Goal: Learn about a topic

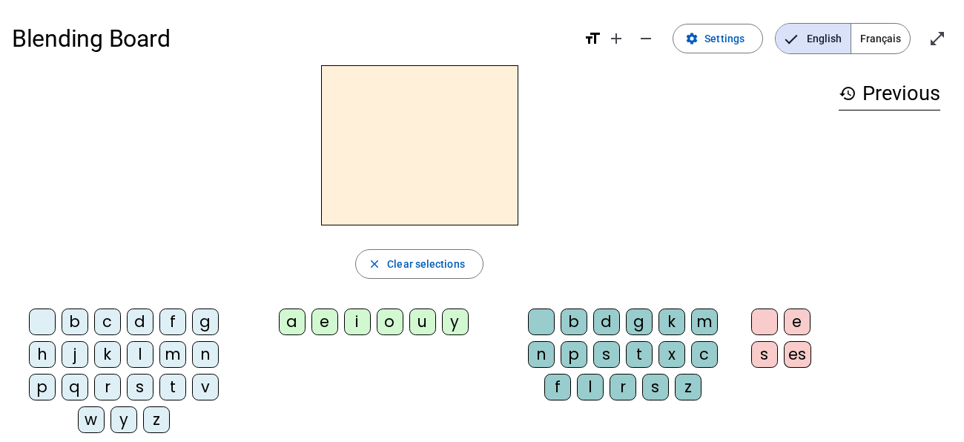
click at [173, 351] on div "m" at bounding box center [172, 354] width 27 height 27
click at [382, 320] on div "o" at bounding box center [390, 322] width 27 height 27
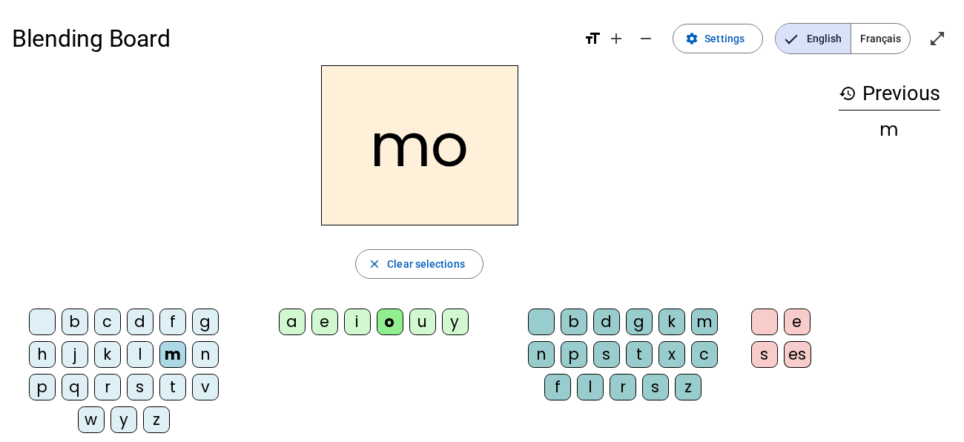
click at [603, 349] on div "s" at bounding box center [606, 354] width 27 height 27
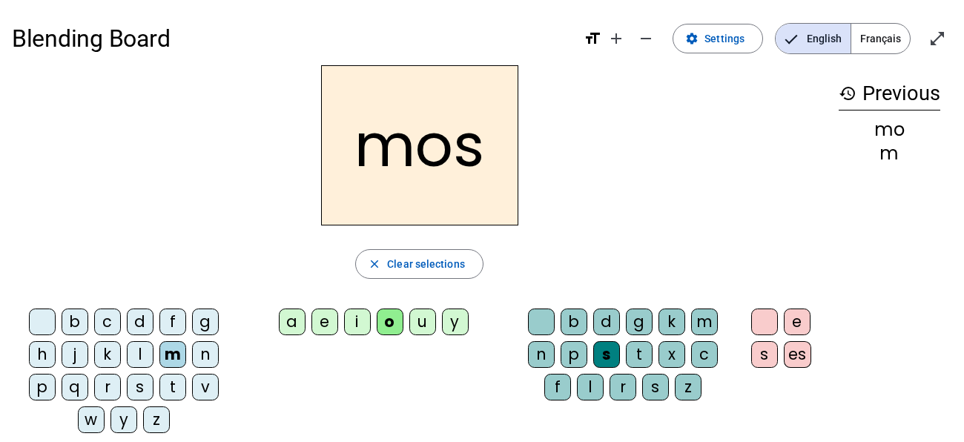
click at [603, 349] on div "s" at bounding box center [606, 354] width 27 height 27
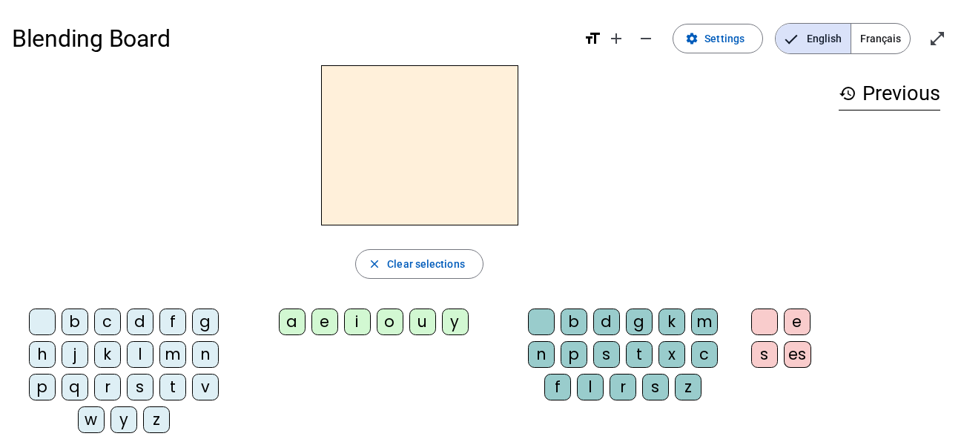
click at [168, 389] on div "t" at bounding box center [172, 387] width 27 height 27
click at [295, 326] on div "a" at bounding box center [292, 322] width 27 height 27
click at [705, 318] on div "m" at bounding box center [704, 322] width 27 height 27
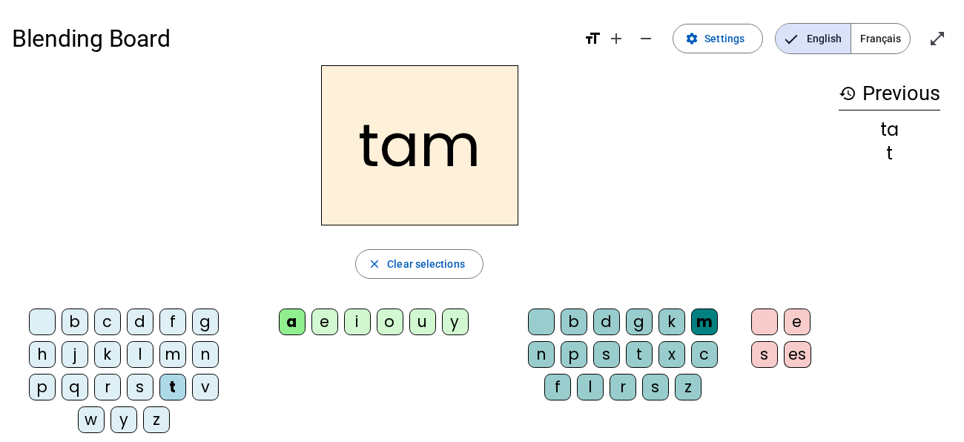
click at [804, 326] on div "e" at bounding box center [797, 322] width 27 height 27
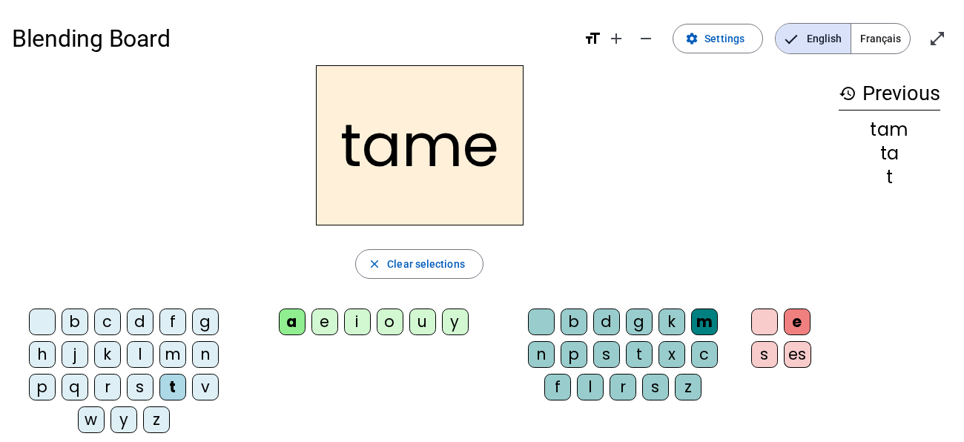
click at [871, 45] on span "Français" at bounding box center [880, 39] width 59 height 30
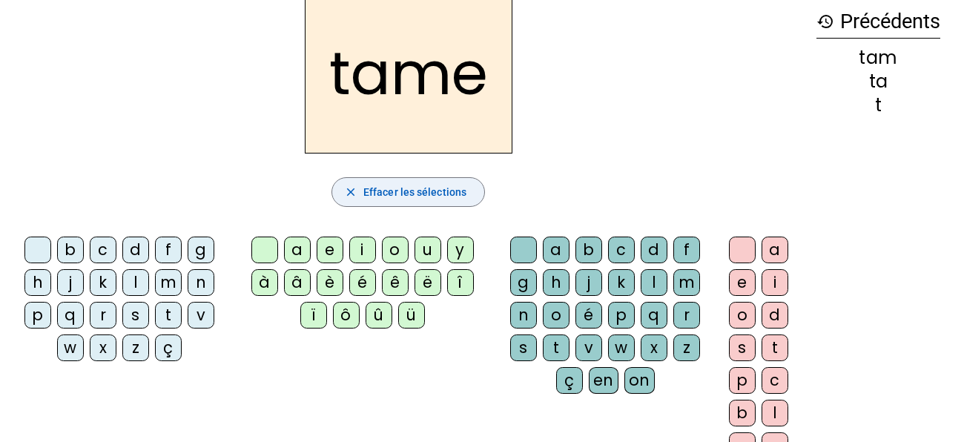
scroll to position [74, 0]
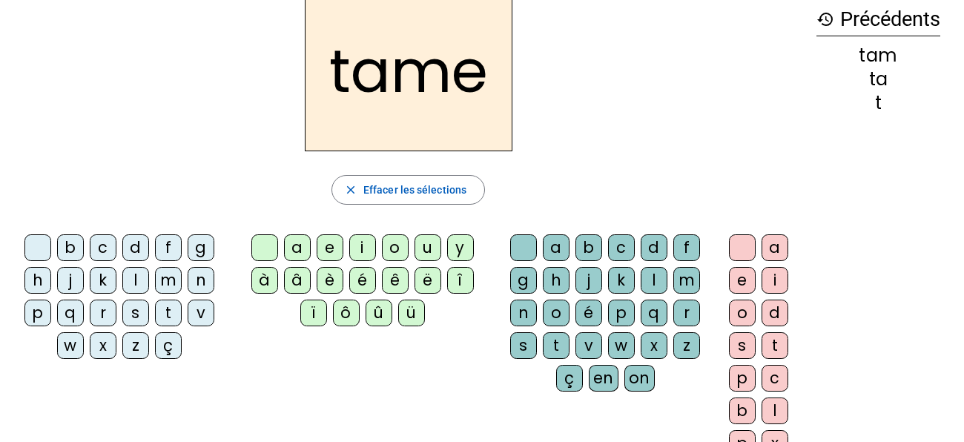
click at [165, 282] on div "m" at bounding box center [168, 280] width 27 height 27
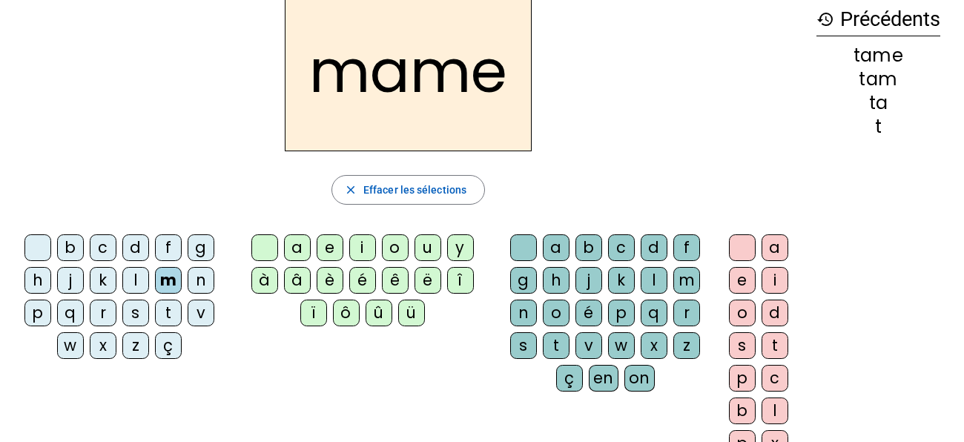
click at [362, 284] on div "é" at bounding box center [362, 280] width 27 height 27
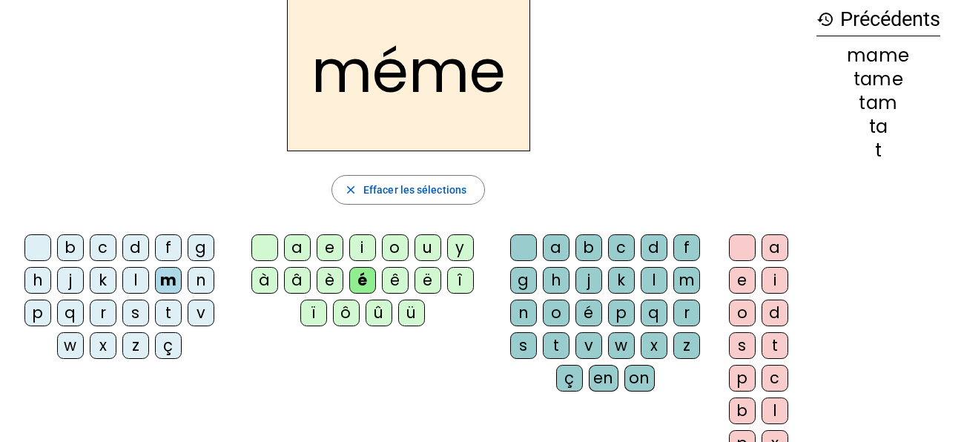
click at [586, 279] on div "j" at bounding box center [589, 280] width 27 height 27
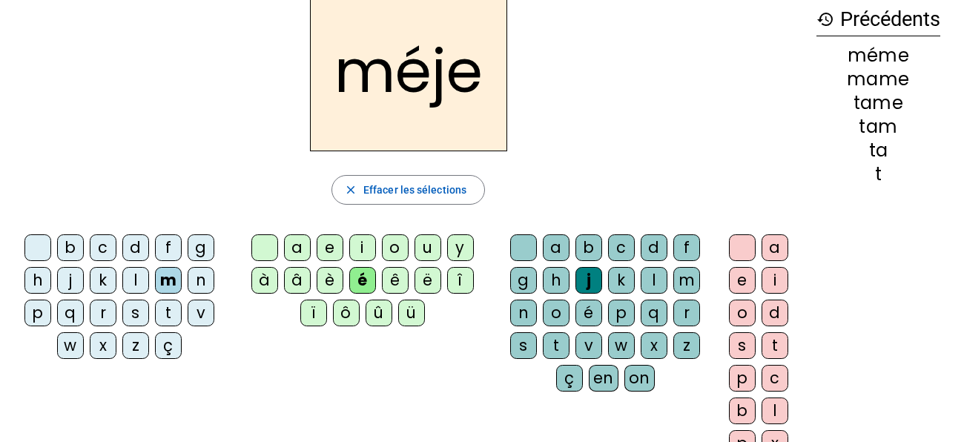
click at [634, 375] on div "on" at bounding box center [639, 378] width 30 height 27
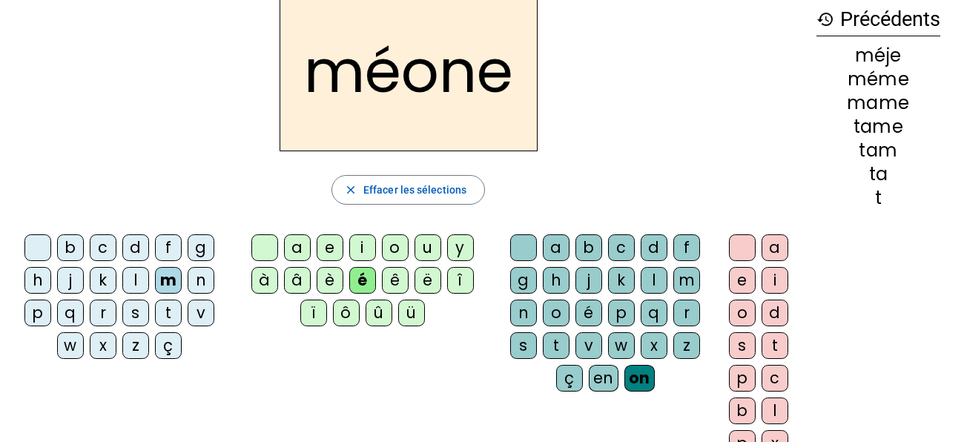
click at [158, 281] on div "m" at bounding box center [168, 280] width 27 height 27
click at [159, 240] on div "f" at bounding box center [168, 247] width 27 height 27
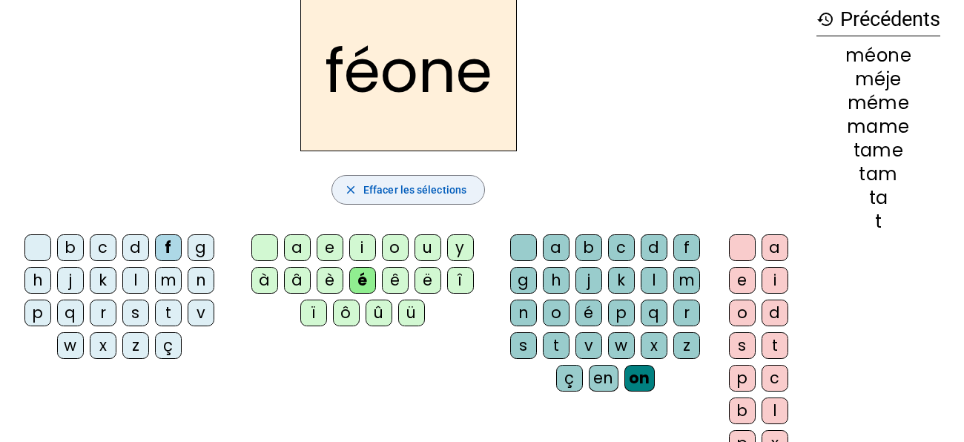
click at [374, 200] on span "button" at bounding box center [408, 190] width 152 height 36
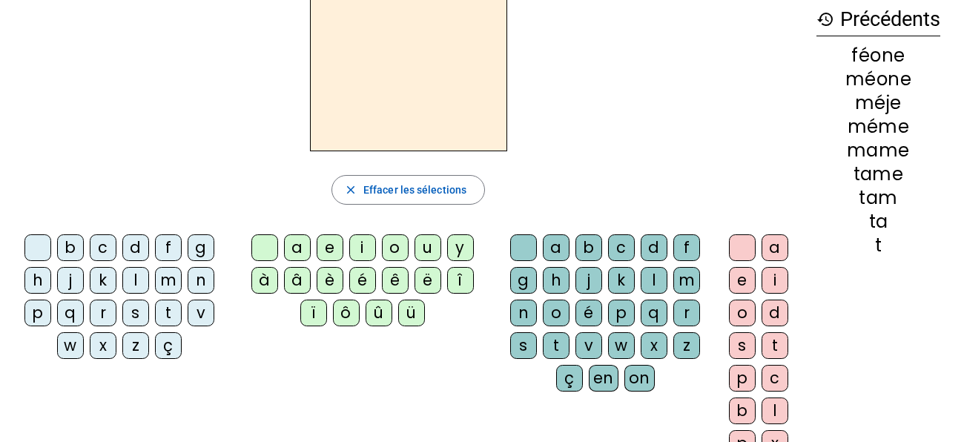
click at [162, 248] on div "f" at bounding box center [168, 247] width 27 height 27
click at [357, 277] on div "é" at bounding box center [362, 280] width 27 height 27
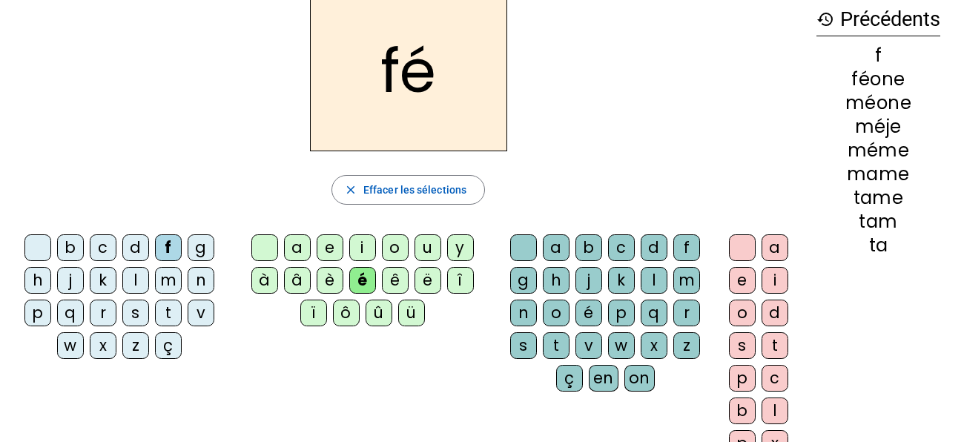
click at [638, 374] on div "on" at bounding box center [639, 378] width 30 height 27
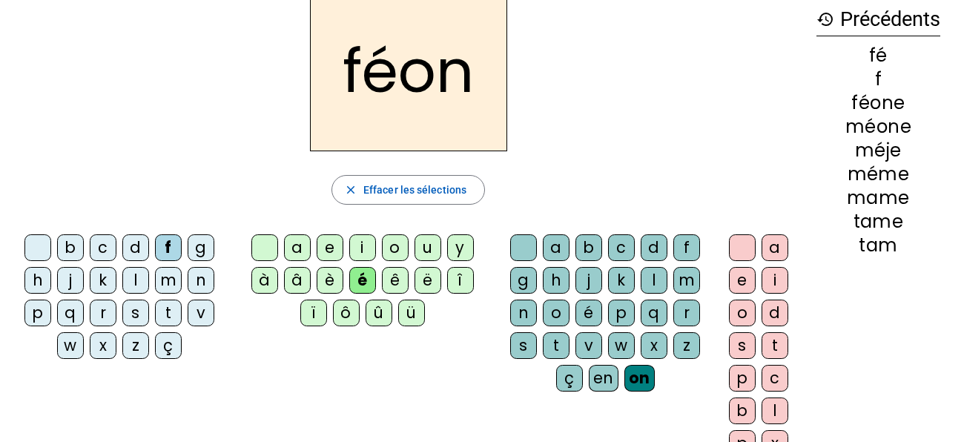
click at [607, 378] on div "en" at bounding box center [604, 378] width 30 height 27
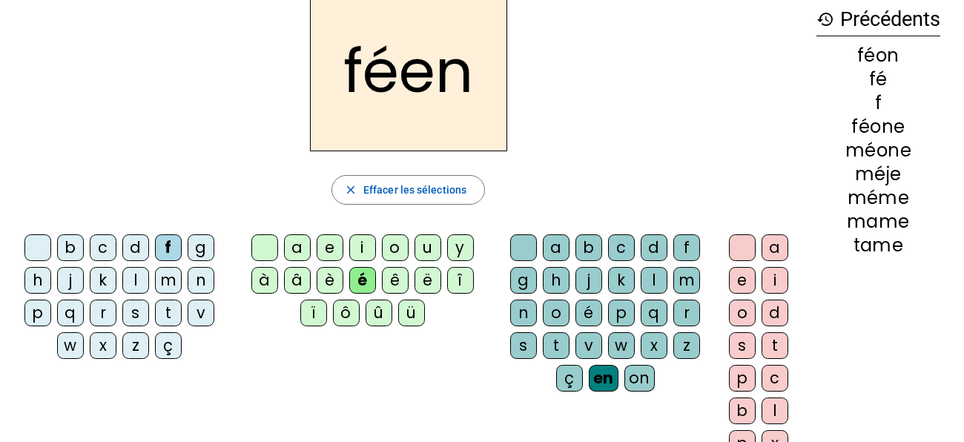
click at [571, 378] on div "ç" at bounding box center [569, 378] width 27 height 27
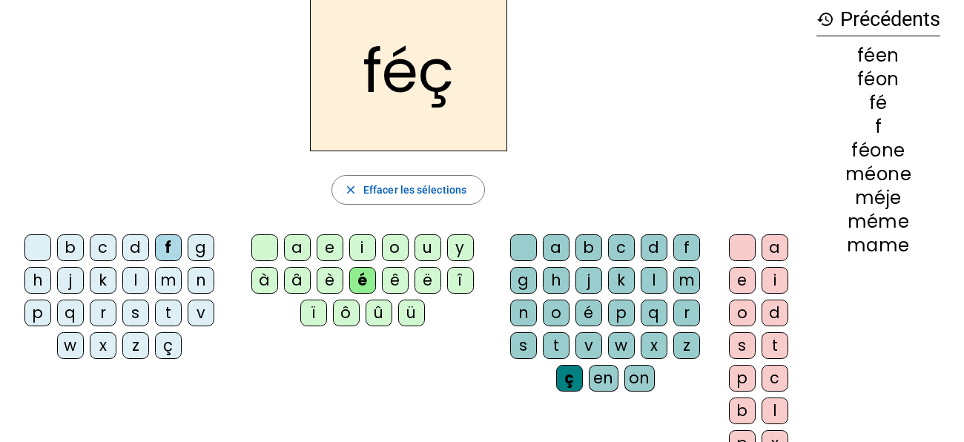
click at [652, 313] on div "q" at bounding box center [654, 313] width 27 height 27
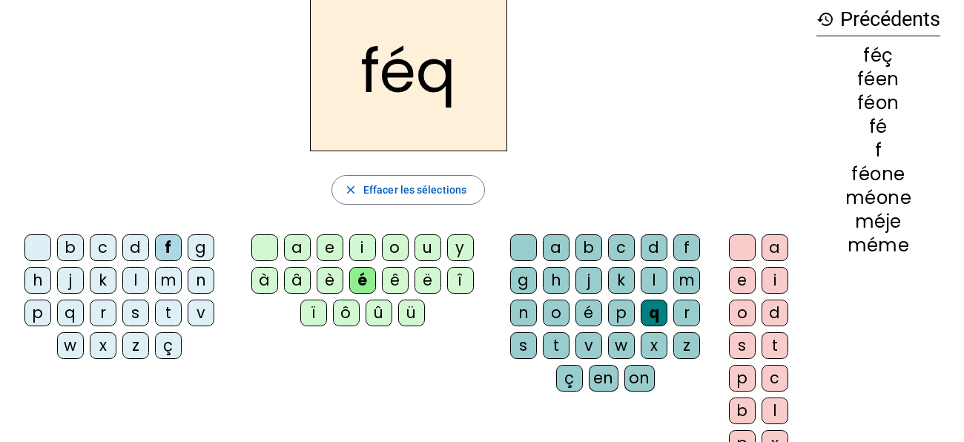
click at [570, 378] on div "ç" at bounding box center [569, 378] width 27 height 27
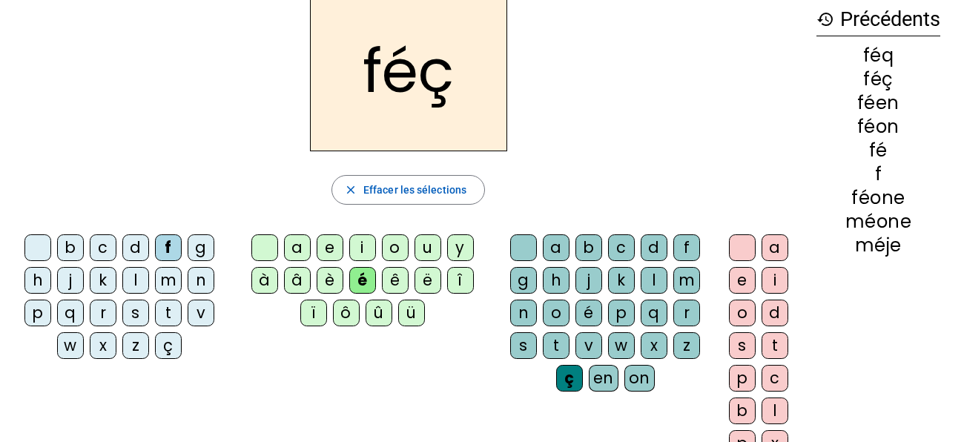
click at [772, 253] on div "a" at bounding box center [775, 247] width 27 height 27
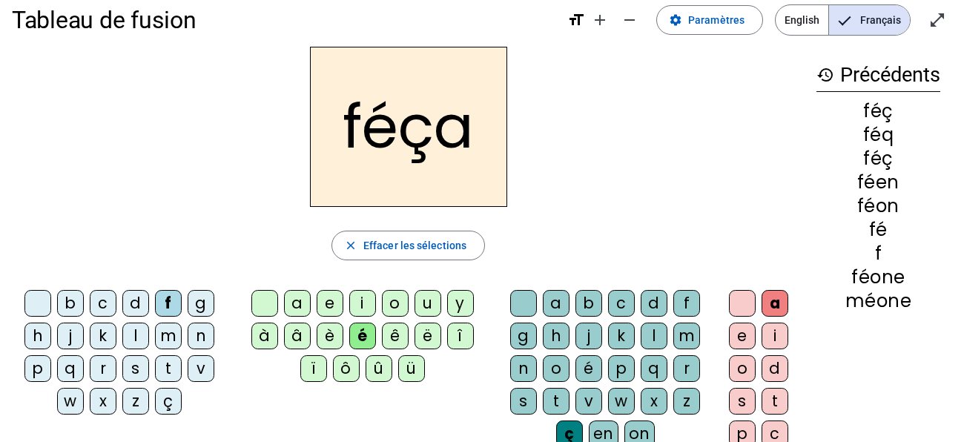
scroll to position [7, 0]
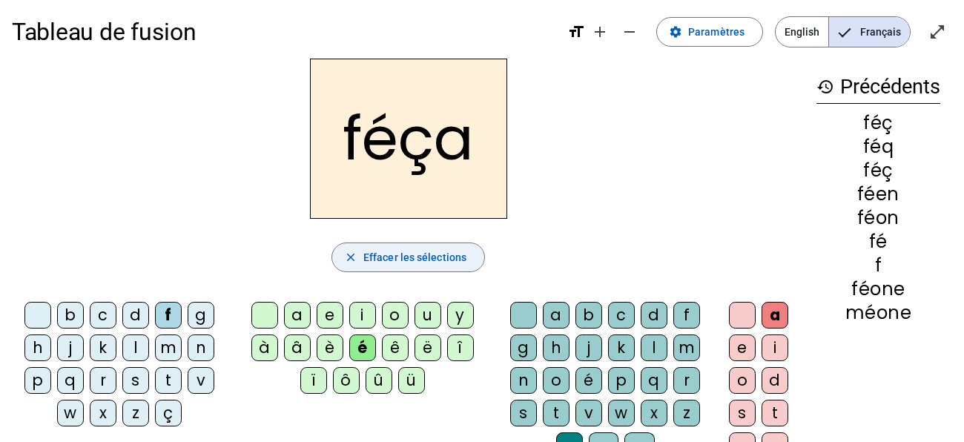
click at [444, 245] on span "button" at bounding box center [408, 258] width 152 height 36
